Goal: Task Accomplishment & Management: Use online tool/utility

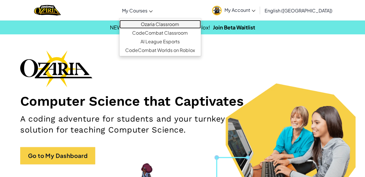
click at [163, 24] on link "Ozaria Classroom" at bounding box center [160, 24] width 81 height 9
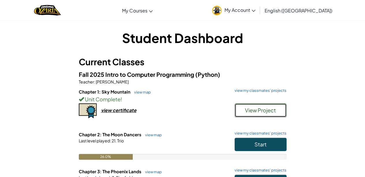
click at [250, 107] on span "View Project" at bounding box center [260, 110] width 31 height 7
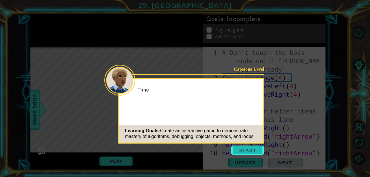
click at [246, 152] on button "Start" at bounding box center [247, 150] width 33 height 9
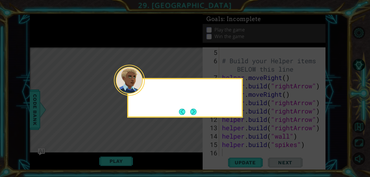
scroll to position [50, 0]
click at [231, 109] on div "Quick, we're runnin" at bounding box center [185, 98] width 116 height 40
click at [192, 108] on button "Next" at bounding box center [193, 111] width 7 height 7
click at [195, 111] on button "Next" at bounding box center [193, 111] width 11 height 11
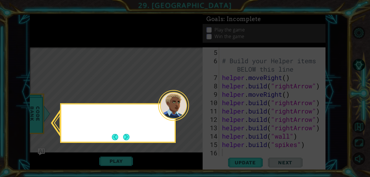
click at [195, 112] on icon at bounding box center [185, 88] width 370 height 177
click at [128, 135] on button "Next" at bounding box center [126, 137] width 9 height 9
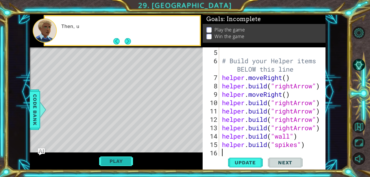
click at [115, 159] on button "Play" at bounding box center [116, 161] width 34 height 11
